Goal: Communication & Community: Share content

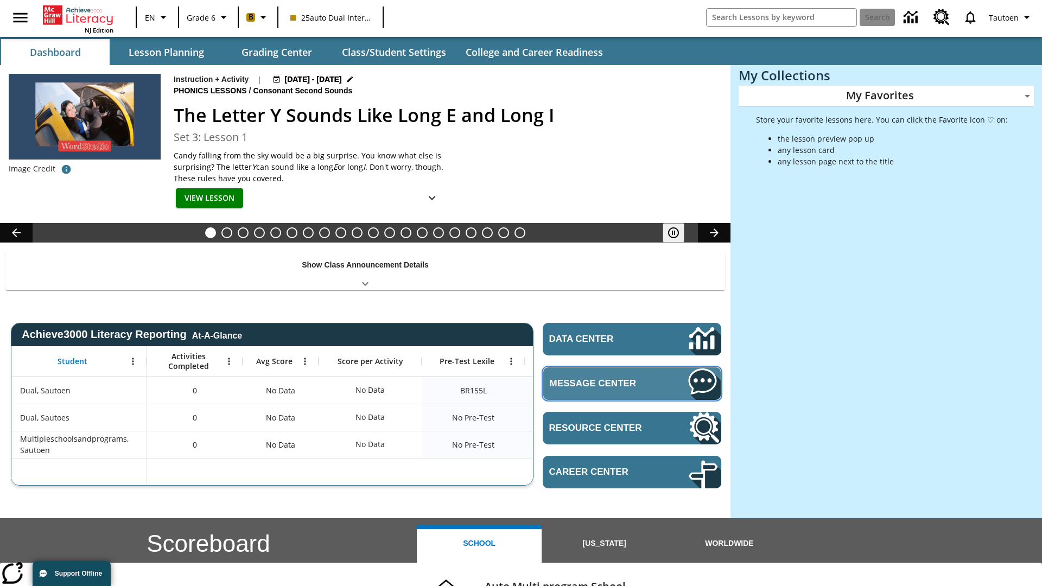
click at [631, 383] on span "Message Center" at bounding box center [603, 383] width 106 height 11
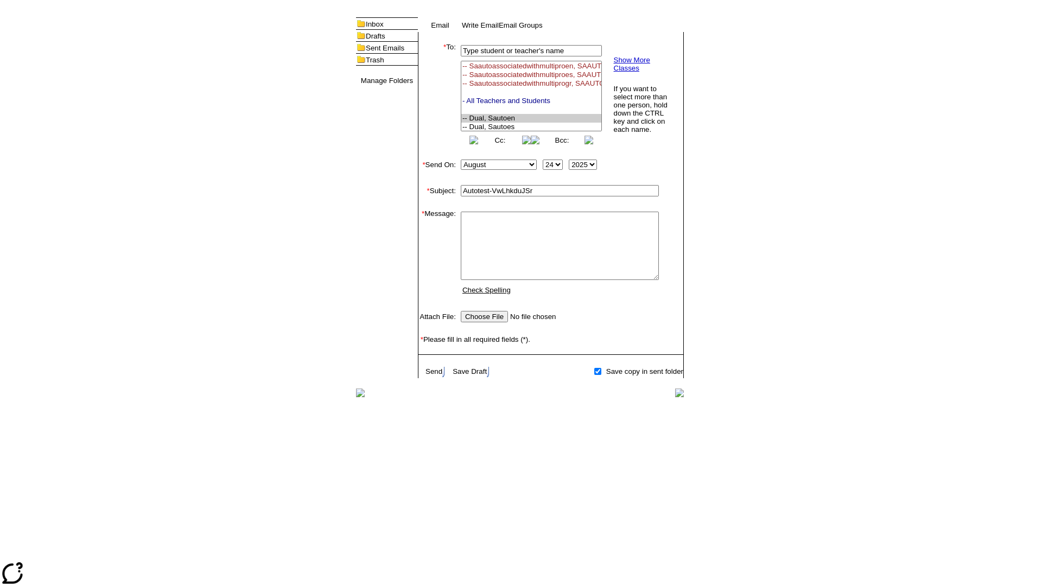
select select "U,21476361,1"
type input "Autotest-VwLhkduJSr"
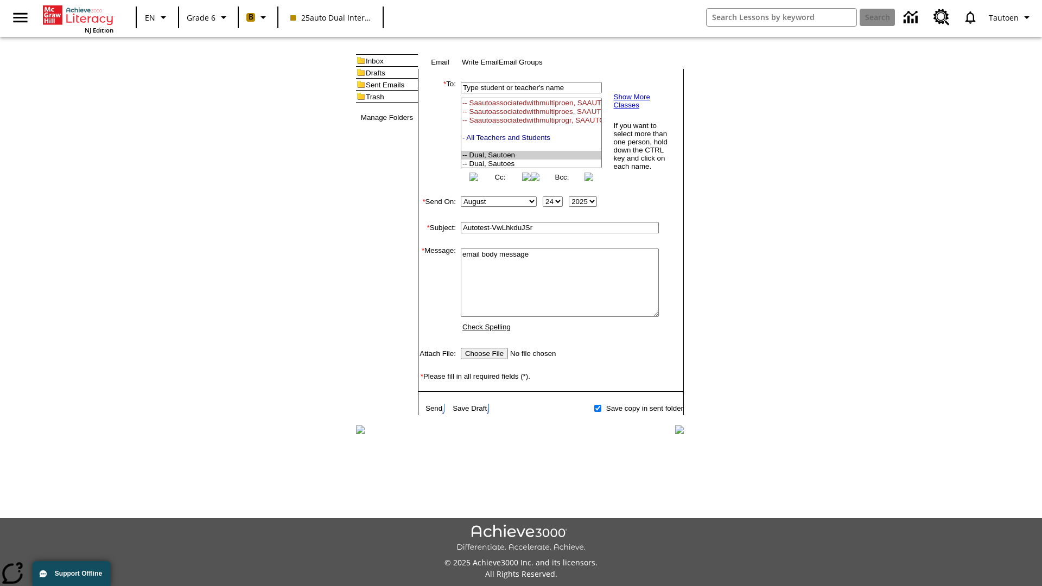
scroll to position [138, 0]
type textarea "email body message"
click at [435, 412] on link "Send" at bounding box center [433, 408] width 17 height 8
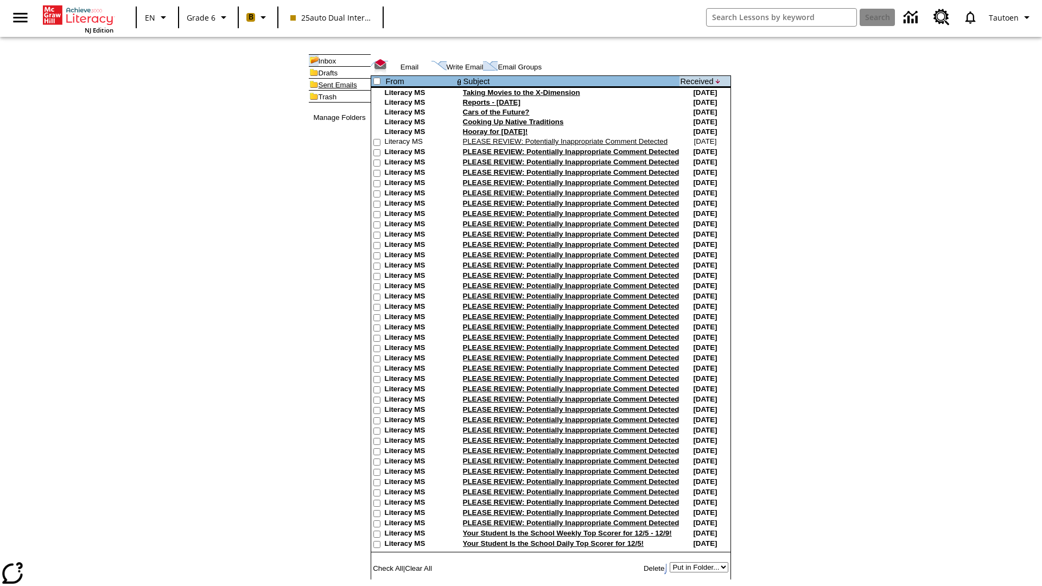
click at [320, 89] on link "Sent Emails" at bounding box center [337, 85] width 39 height 8
